Goal: Find specific page/section: Find specific page/section

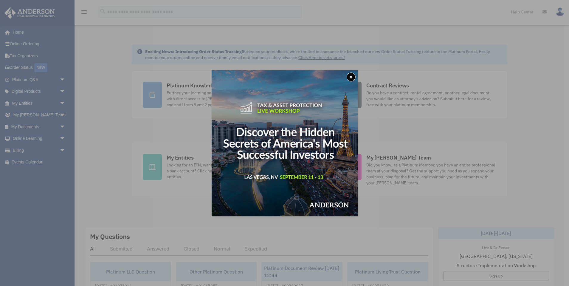
click at [350, 77] on button "x" at bounding box center [350, 76] width 9 height 9
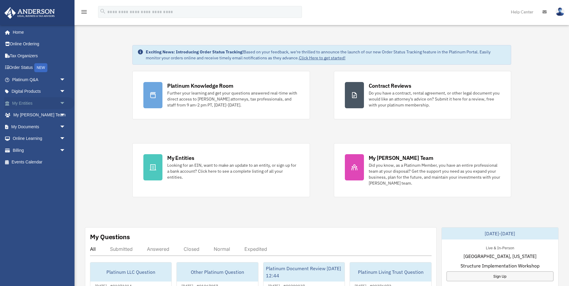
click at [20, 102] on link "My Entities arrow_drop_down" at bounding box center [39, 103] width 70 height 12
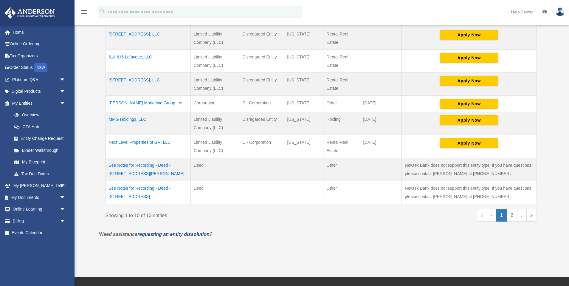
scroll to position [195, 0]
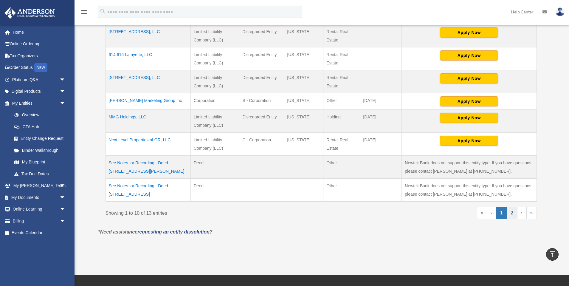
click at [515, 212] on link "2" at bounding box center [511, 212] width 10 height 13
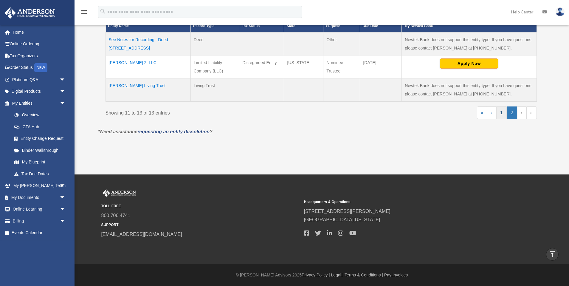
click at [500, 114] on link "1" at bounding box center [501, 112] width 10 height 13
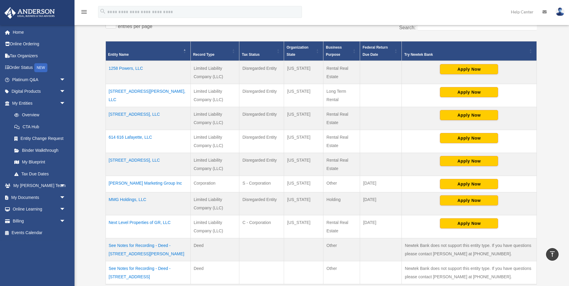
scroll to position [111, 0]
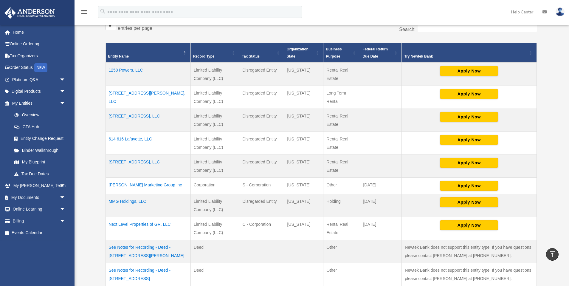
click at [145, 221] on td "Next Level Properties of GR, LLC" at bounding box center [147, 228] width 85 height 23
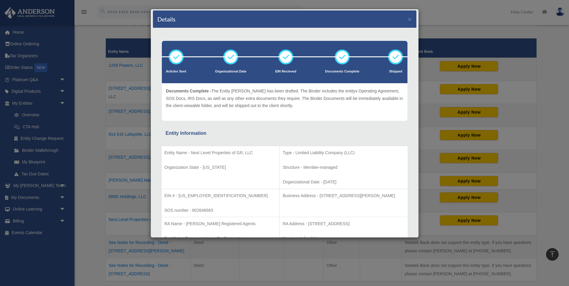
scroll to position [0, 0]
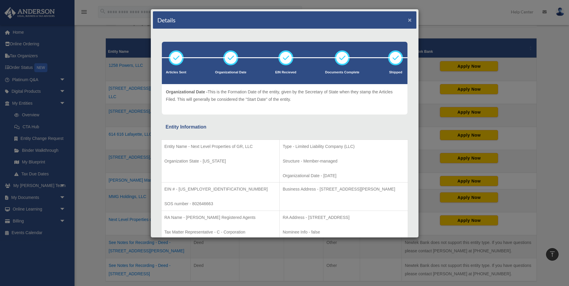
click at [408, 21] on button "×" at bounding box center [410, 20] width 4 height 6
